Goal: Task Accomplishment & Management: Manage account settings

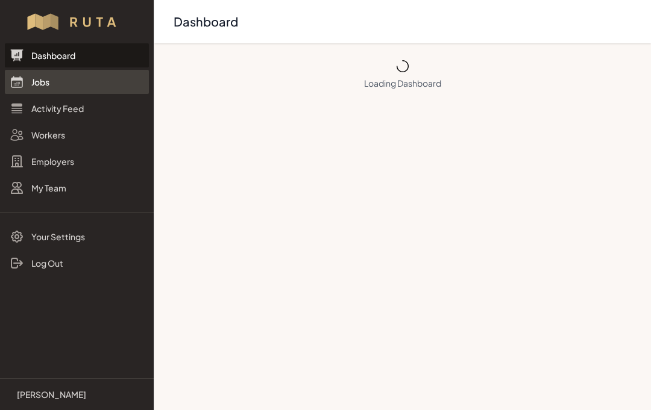
click at [45, 81] on link "Jobs" at bounding box center [77, 82] width 144 height 24
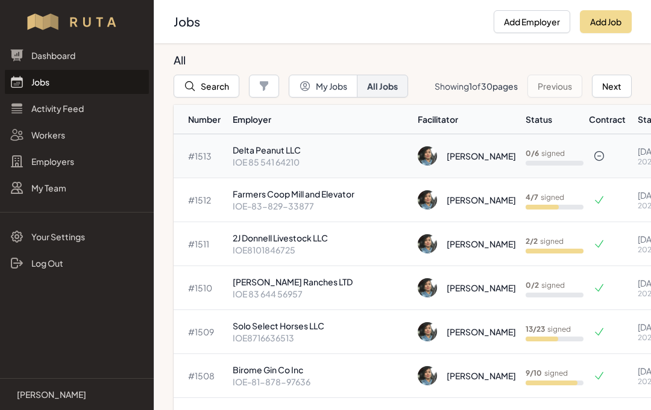
click at [292, 159] on p "IOE 85 541 64210" at bounding box center [320, 162] width 175 height 12
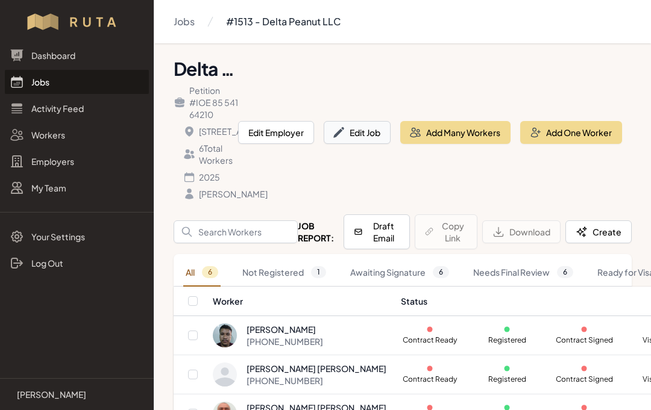
click at [371, 144] on button "Edit Job" at bounding box center [357, 132] width 67 height 23
select select "2025"
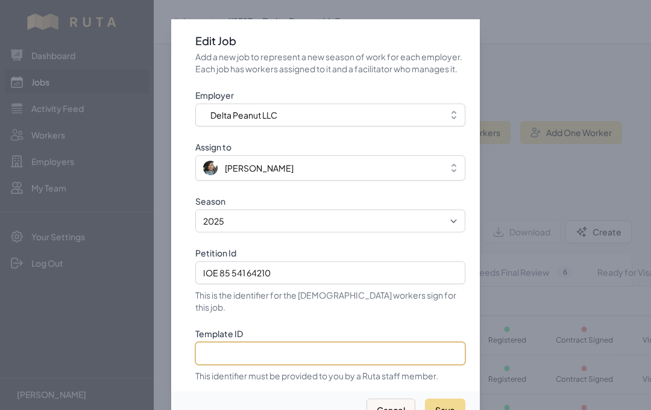
click at [358, 360] on input "Template ID" at bounding box center [330, 353] width 270 height 23
click at [245, 354] on input "Template ID" at bounding box center [330, 353] width 270 height 23
paste input "kkokjp79EZoF45t0cBPK"
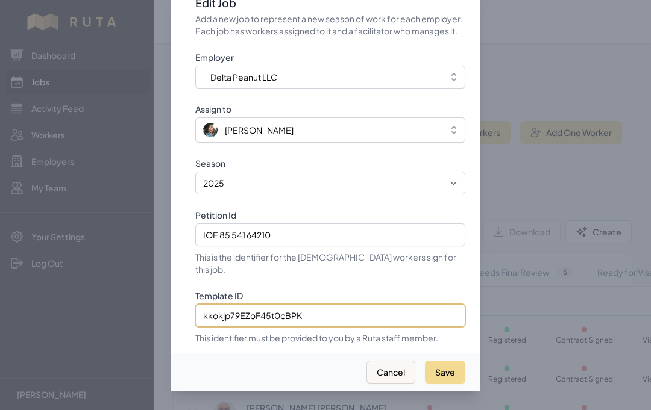
scroll to position [54, 0]
type input "kkokjp79EZoF45t0cBPK"
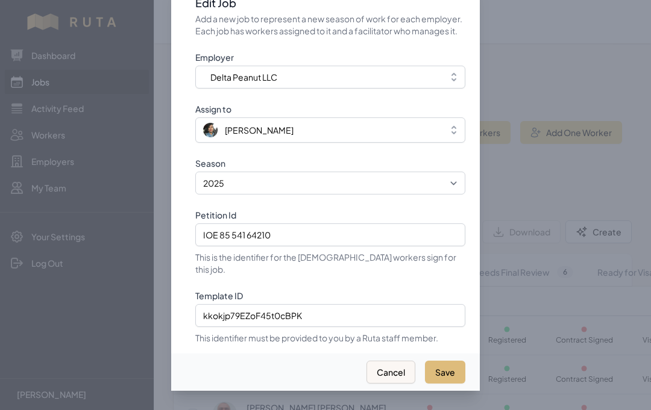
click at [454, 361] on button "Save" at bounding box center [445, 372] width 40 height 23
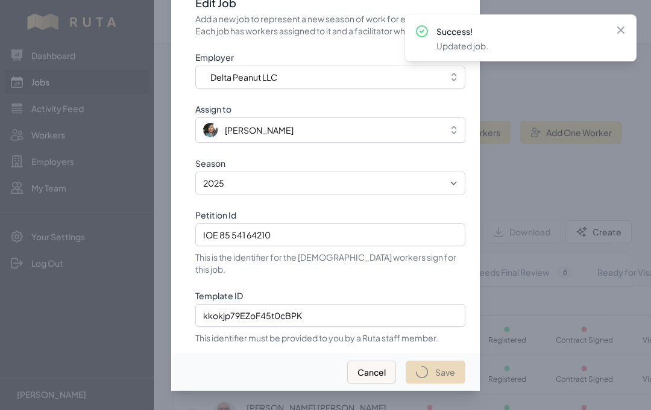
select select "2023"
select select "2025"
type input "IOE 85 541 64210"
type input "kkokjp79EZoF45t0cBPK"
click at [625, 26] on icon at bounding box center [621, 30] width 12 height 12
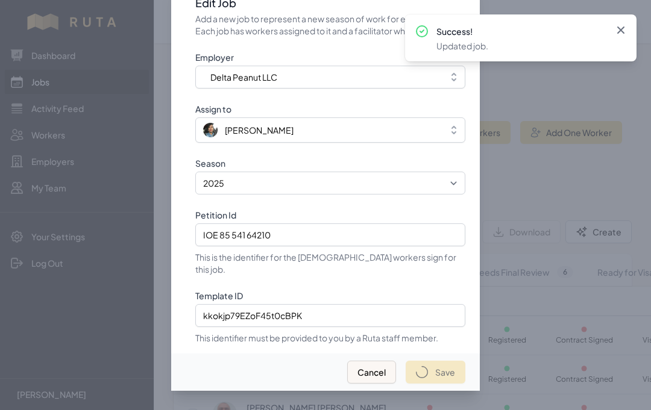
select select "2023"
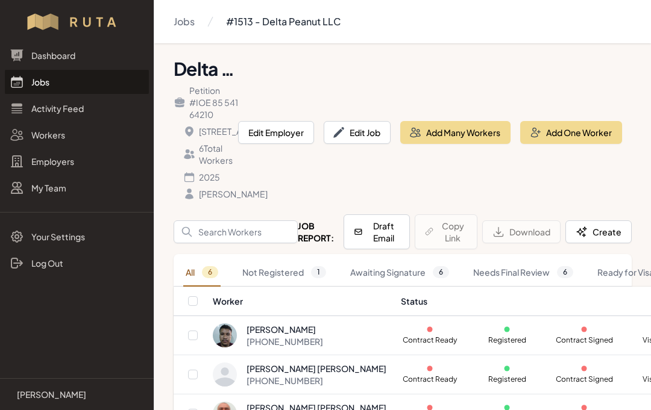
click at [55, 83] on link "Jobs" at bounding box center [77, 82] width 144 height 24
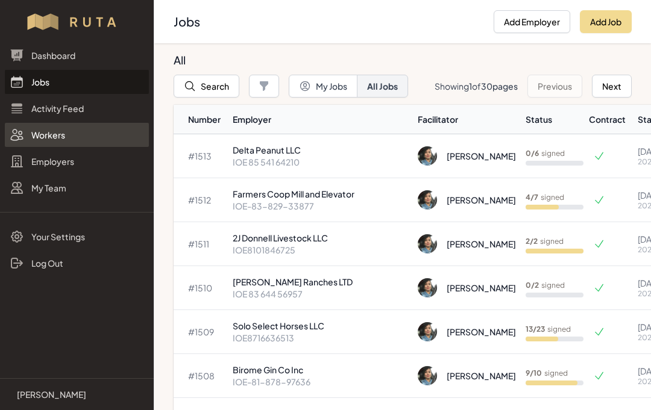
click at [69, 131] on link "Workers" at bounding box center [77, 135] width 144 height 24
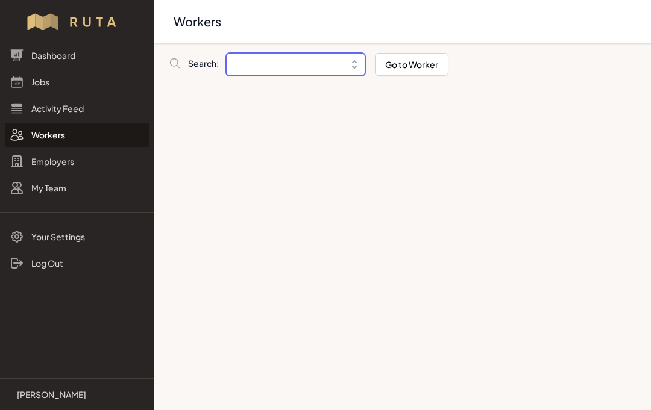
click at [264, 62] on input "Breadcrumb" at bounding box center [295, 64] width 139 height 23
click at [283, 61] on input "Breadcrumb" at bounding box center [295, 64] width 139 height 23
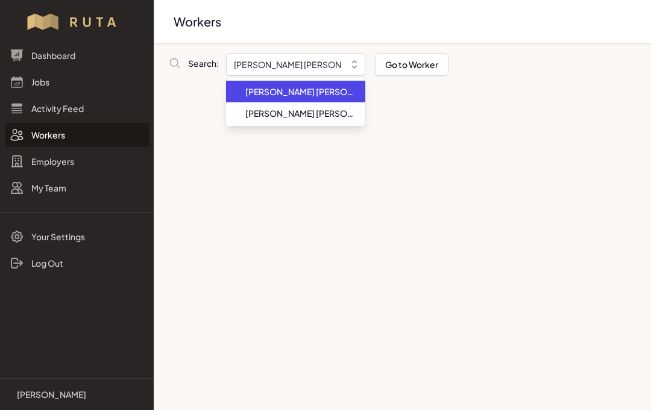
click at [323, 92] on span "[PERSON_NAME] [PERSON_NAME]" at bounding box center [300, 92] width 110 height 12
type input "[PERSON_NAME] [PERSON_NAME]"
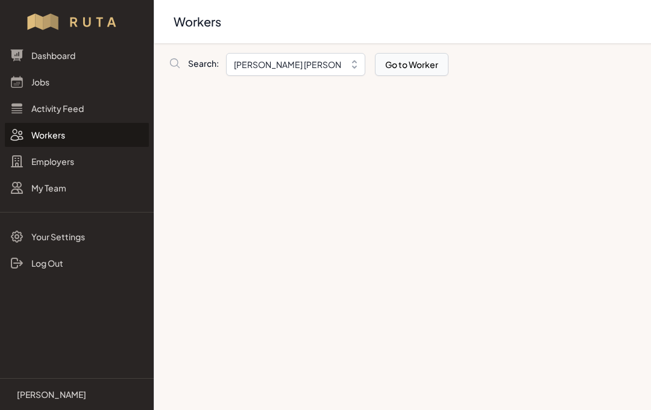
click at [420, 67] on button "Go to Worker" at bounding box center [412, 64] width 74 height 23
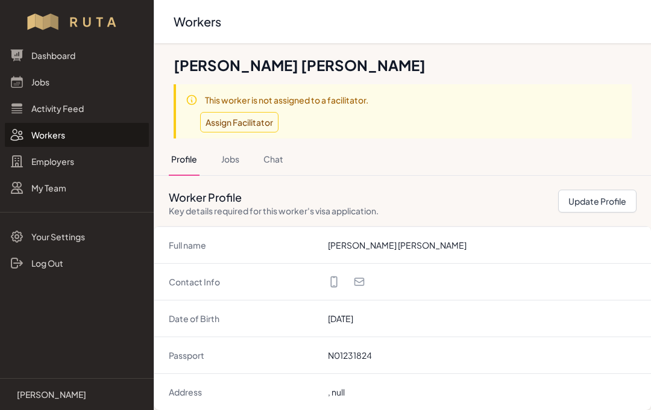
scroll to position [196, 0]
click at [225, 163] on button "Jobs" at bounding box center [230, 159] width 23 height 33
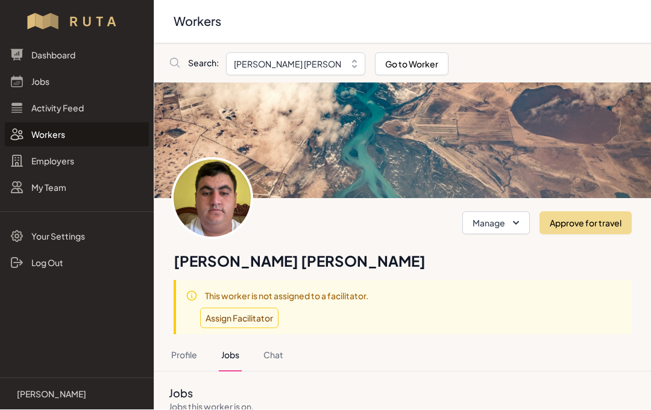
scroll to position [0, 0]
click at [249, 70] on input "[PERSON_NAME] [PERSON_NAME]" at bounding box center [295, 64] width 139 height 23
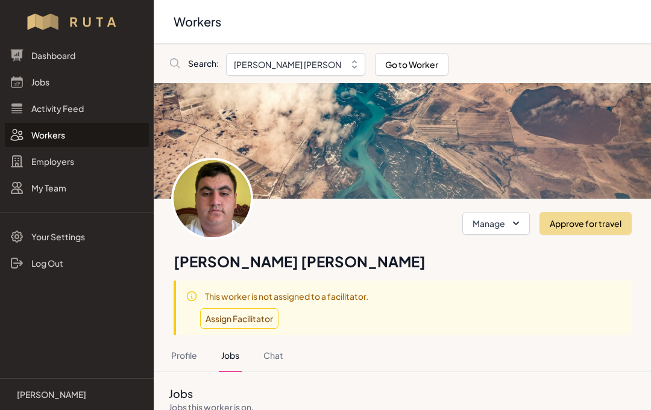
click at [207, 61] on span "Search:" at bounding box center [203, 63] width 31 height 12
click at [52, 78] on link "Jobs" at bounding box center [77, 82] width 144 height 24
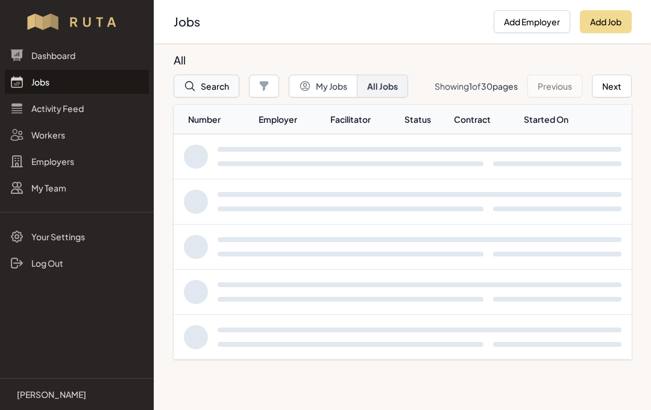
click at [224, 84] on button "Search" at bounding box center [207, 86] width 66 height 23
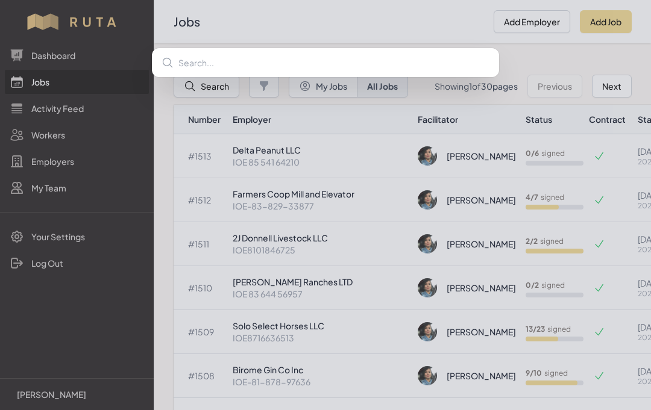
click at [248, 67] on input "text" at bounding box center [325, 62] width 347 height 29
click at [46, 137] on div at bounding box center [325, 205] width 651 height 410
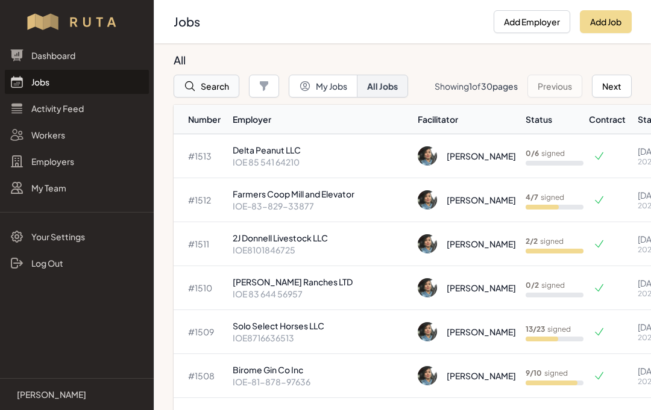
click at [215, 84] on button "Search" at bounding box center [207, 86] width 66 height 23
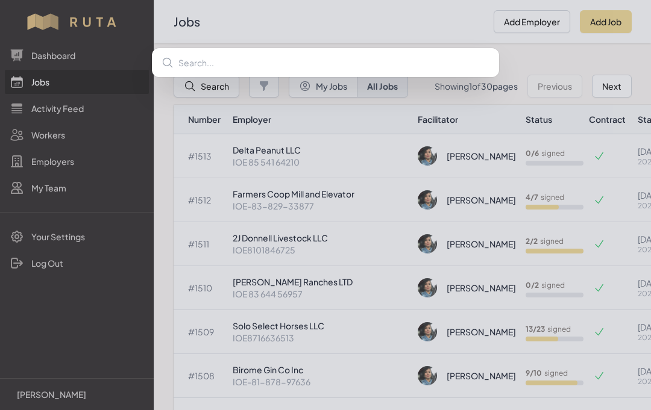
click at [37, 137] on div at bounding box center [325, 205] width 651 height 410
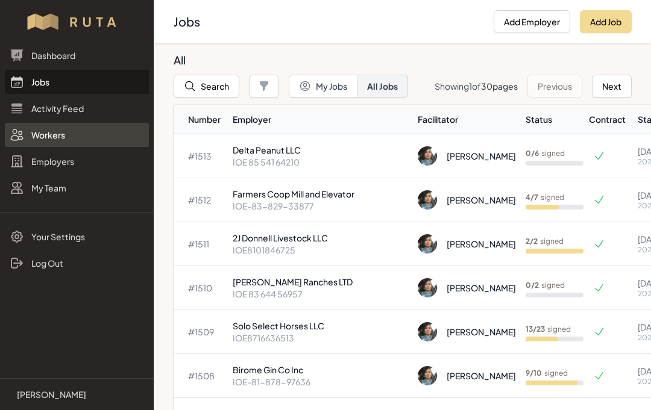
click at [48, 138] on link "Workers" at bounding box center [77, 135] width 144 height 24
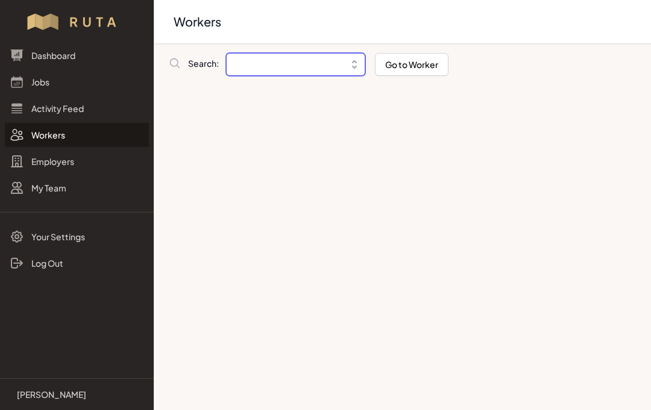
click at [266, 61] on input "Breadcrumb" at bounding box center [295, 64] width 139 height 23
click at [242, 64] on input "Breadcrumb" at bounding box center [295, 64] width 139 height 23
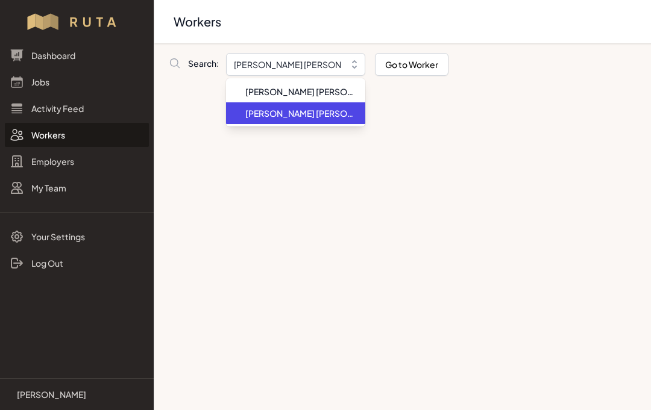
click at [310, 113] on span "[PERSON_NAME] [PERSON_NAME]" at bounding box center [300, 113] width 110 height 12
type input "[PERSON_NAME] [PERSON_NAME]"
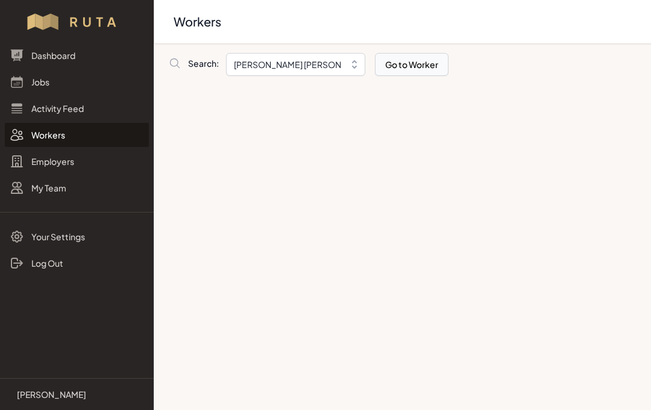
click at [415, 66] on button "Go to Worker" at bounding box center [412, 64] width 74 height 23
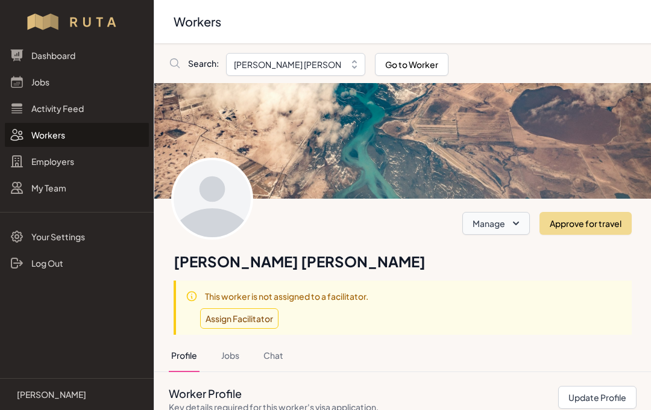
click at [518, 223] on icon "button" at bounding box center [516, 224] width 6 height 4
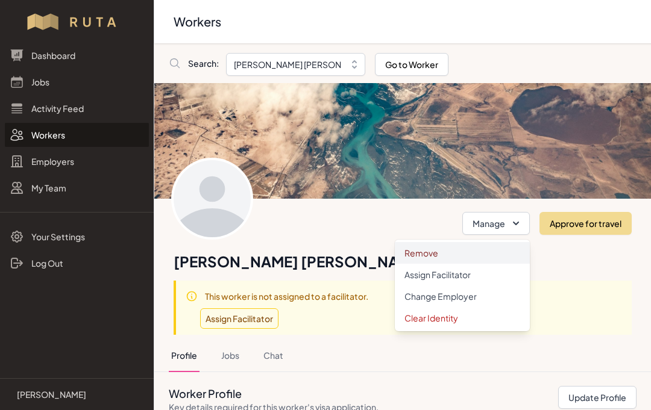
click at [432, 254] on link "Remove" at bounding box center [462, 253] width 135 height 22
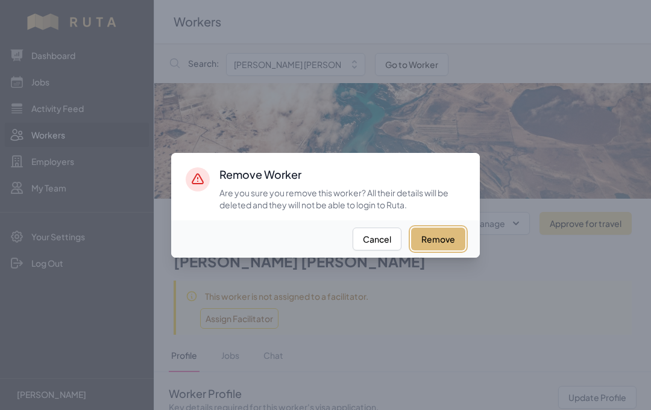
click at [445, 251] on button "Remove" at bounding box center [438, 239] width 54 height 23
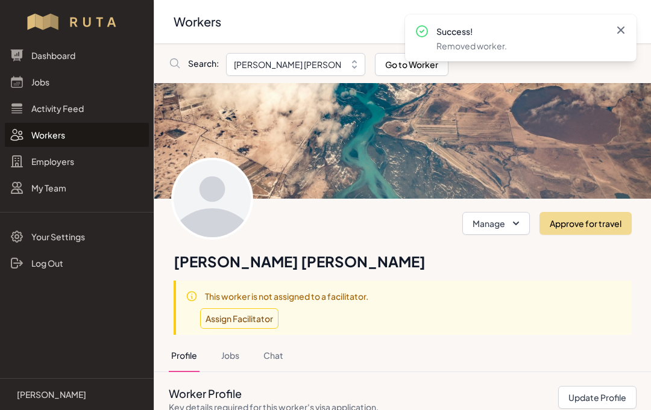
click at [626, 28] on icon at bounding box center [621, 30] width 12 height 12
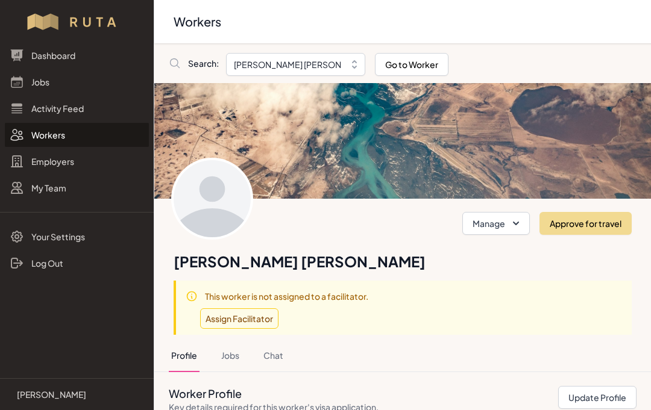
click at [43, 137] on link "Workers" at bounding box center [77, 135] width 144 height 24
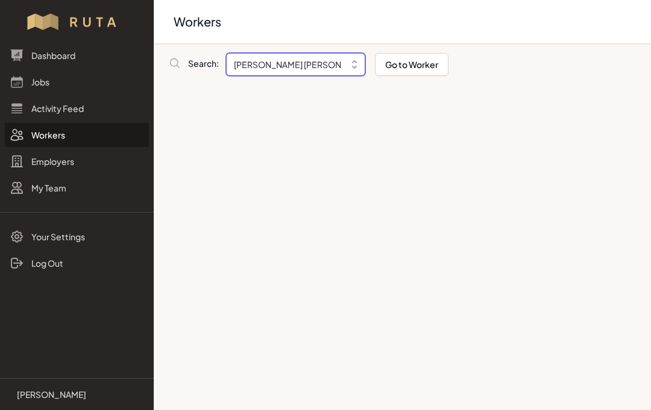
click at [310, 61] on input "[PERSON_NAME] [PERSON_NAME]" at bounding box center [295, 64] width 139 height 23
click at [205, 66] on span "Search:" at bounding box center [203, 63] width 31 height 12
click at [419, 65] on button "Go to Worker" at bounding box center [412, 64] width 74 height 23
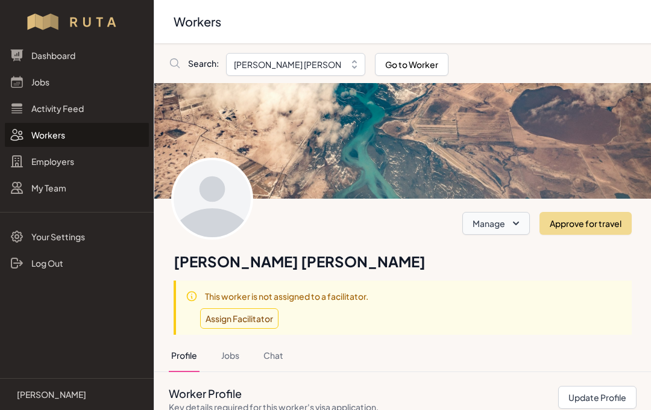
click at [507, 223] on button "Manage" at bounding box center [495, 223] width 67 height 23
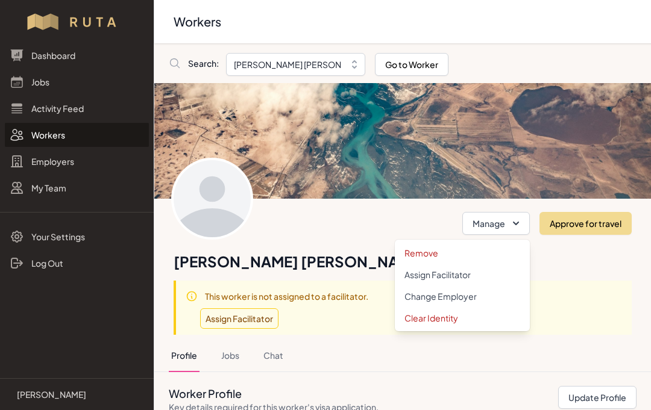
click at [429, 251] on link "Remove" at bounding box center [462, 253] width 135 height 22
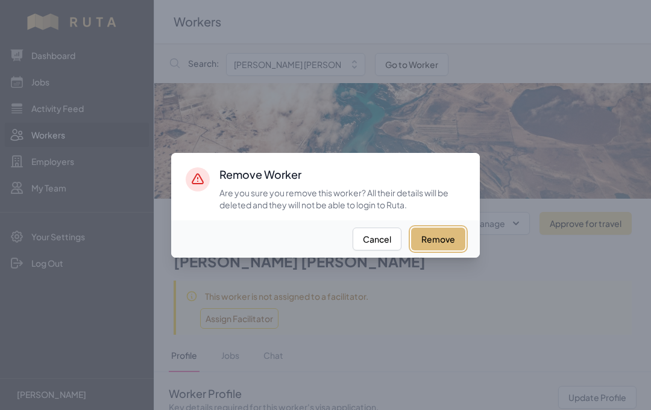
click at [443, 251] on button "Remove" at bounding box center [438, 239] width 54 height 23
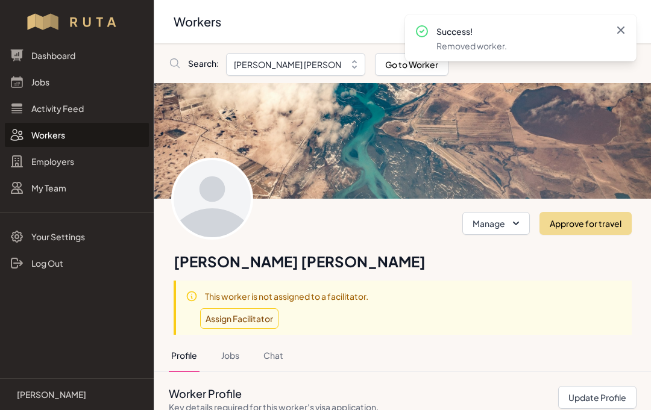
click at [621, 31] on icon at bounding box center [620, 30] width 7 height 7
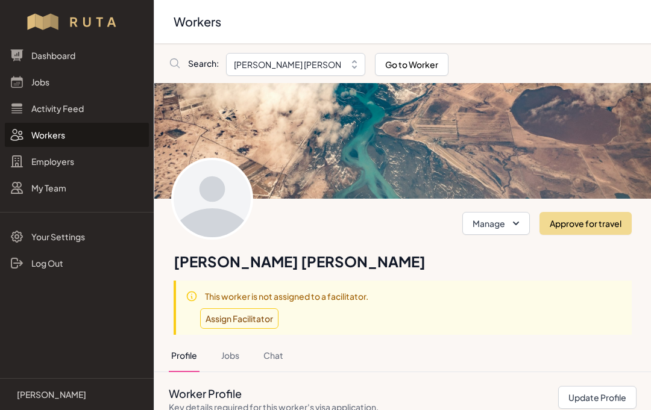
click at [40, 143] on link "Workers" at bounding box center [77, 135] width 144 height 24
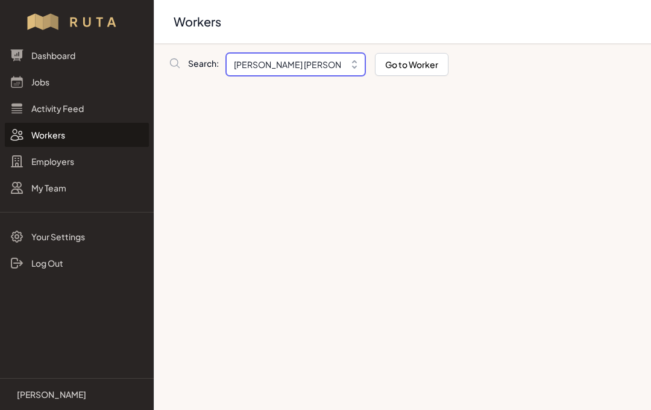
click at [263, 62] on input "[PERSON_NAME] [PERSON_NAME]" at bounding box center [295, 64] width 139 height 23
click at [212, 62] on span "Search:" at bounding box center [203, 63] width 31 height 12
click at [275, 66] on input "[PERSON_NAME] [PERSON_NAME]" at bounding box center [295, 64] width 139 height 23
click at [206, 63] on span "Search:" at bounding box center [203, 63] width 31 height 12
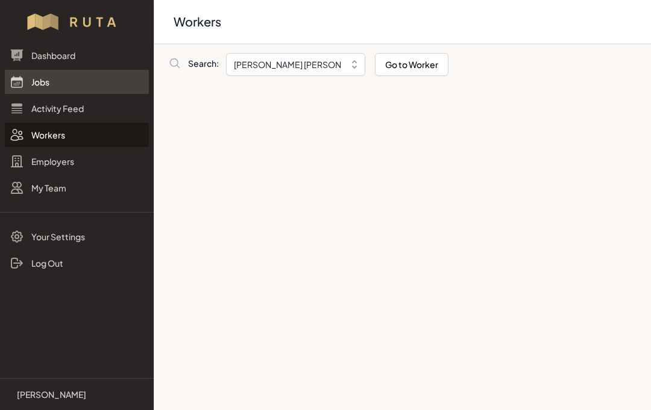
click at [42, 79] on link "Jobs" at bounding box center [77, 82] width 144 height 24
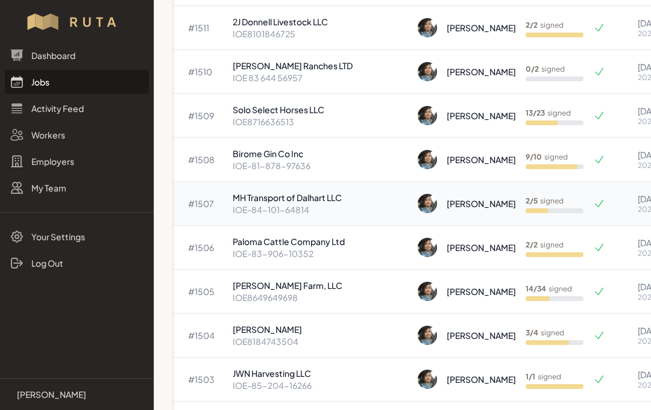
click at [316, 197] on p "MH Transport of Dalhart LLC" at bounding box center [320, 198] width 175 height 12
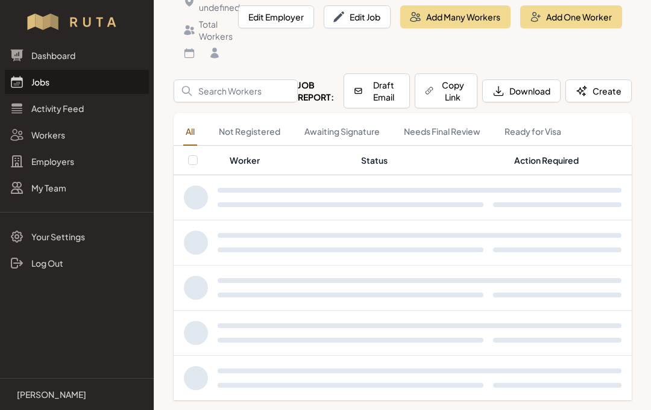
scroll to position [102, 0]
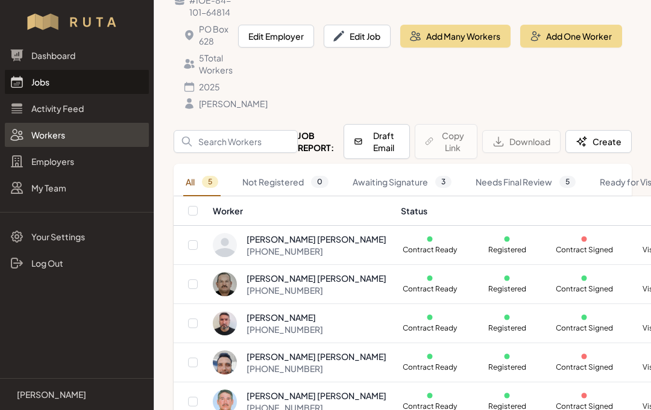
click at [33, 139] on link "Workers" at bounding box center [77, 135] width 144 height 24
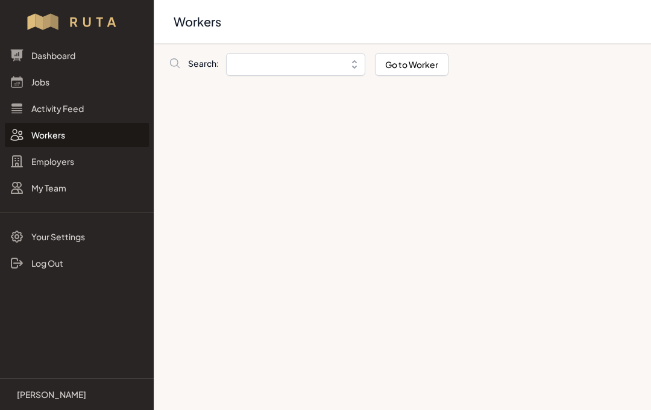
click at [260, 69] on input "Breadcrumb" at bounding box center [295, 64] width 139 height 23
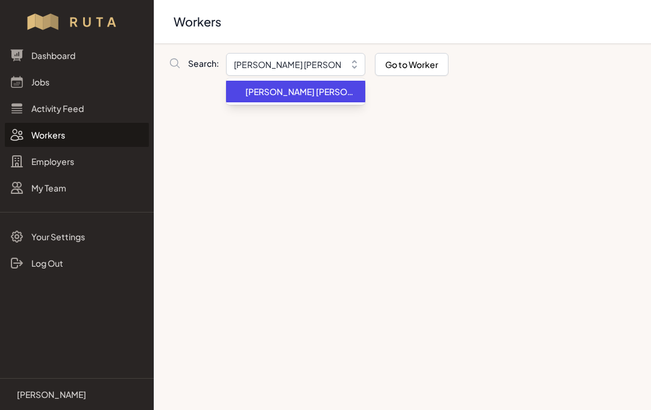
click at [301, 95] on span "[PERSON_NAME] [PERSON_NAME]" at bounding box center [300, 92] width 110 height 12
type input "[PERSON_NAME] [PERSON_NAME]"
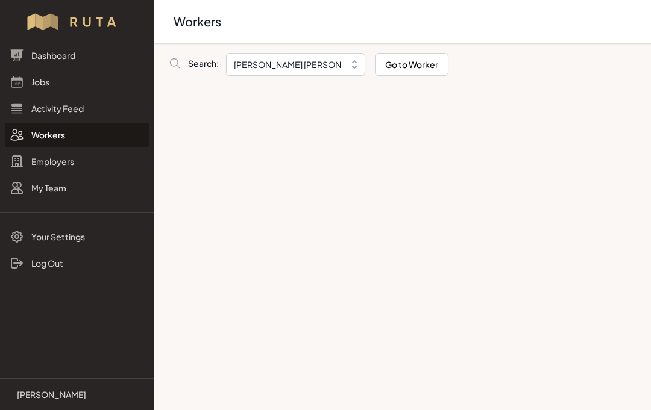
click at [207, 66] on span "Search:" at bounding box center [203, 63] width 31 height 12
click at [211, 63] on span "Search:" at bounding box center [203, 63] width 31 height 12
click at [409, 63] on button "Go to Worker" at bounding box center [412, 64] width 74 height 23
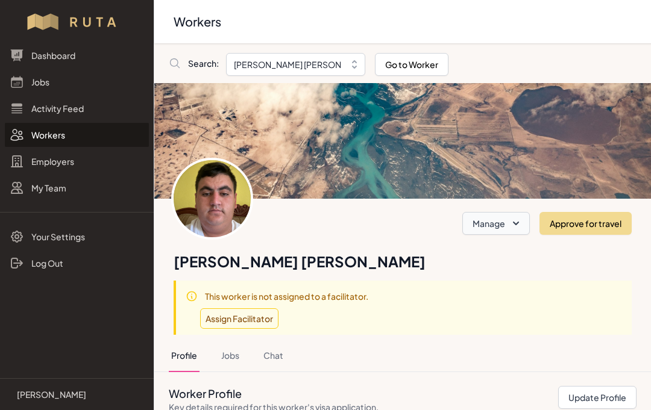
click at [515, 225] on icon "button" at bounding box center [516, 224] width 6 height 4
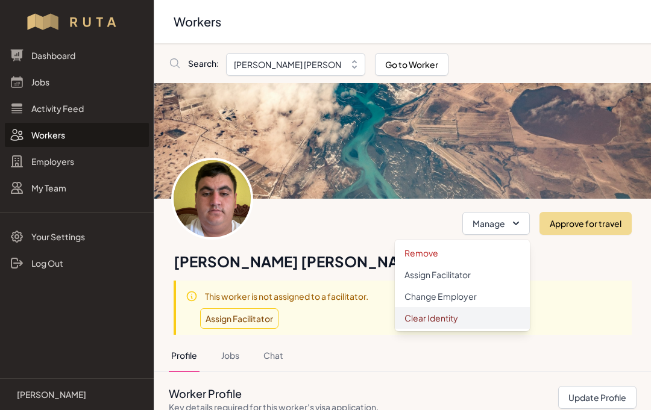
click at [455, 316] on link "Clear Identity" at bounding box center [462, 318] width 135 height 22
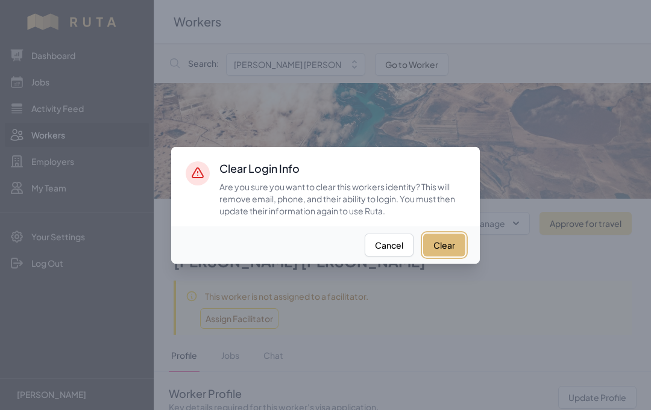
click at [453, 257] on button "Clear" at bounding box center [444, 245] width 42 height 23
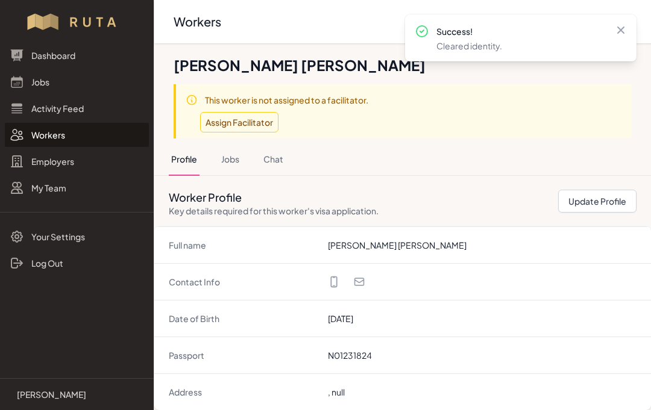
scroll to position [196, 0]
click at [619, 34] on icon at bounding box center [621, 30] width 12 height 12
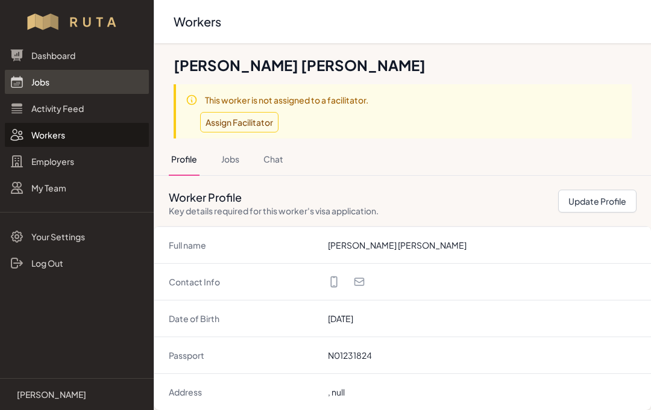
click at [36, 87] on link "Jobs" at bounding box center [77, 82] width 144 height 24
